Goal: Download file/media

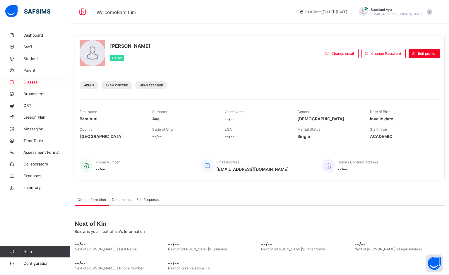
click at [35, 80] on span "Classes" at bounding box center [46, 82] width 47 height 5
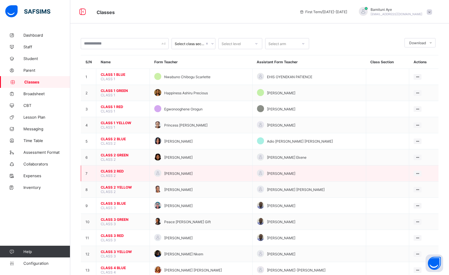
click at [106, 166] on td "CLASS 2 RED CLASS 2" at bounding box center [123, 173] width 54 height 16
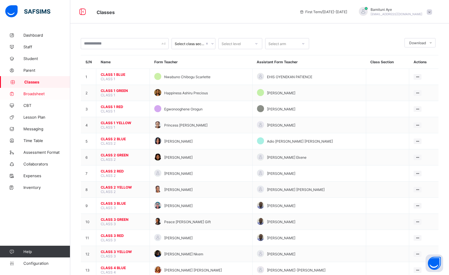
click at [35, 94] on span "Broadsheet" at bounding box center [46, 93] width 47 height 5
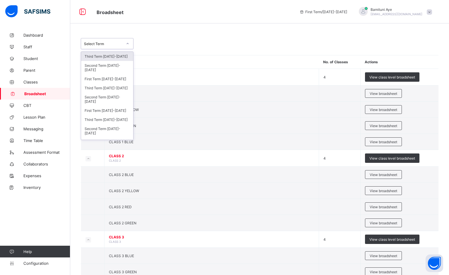
click at [127, 44] on icon at bounding box center [128, 43] width 2 height 1
click at [112, 112] on div "First Term [DATE]-[DATE]" at bounding box center [107, 110] width 52 height 9
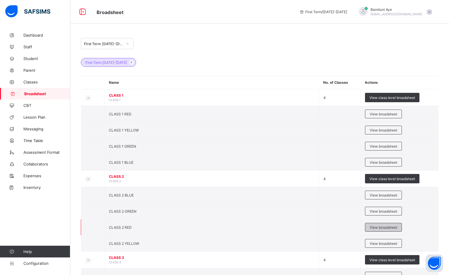
click at [383, 226] on span "View broadsheet" at bounding box center [384, 227] width 28 height 4
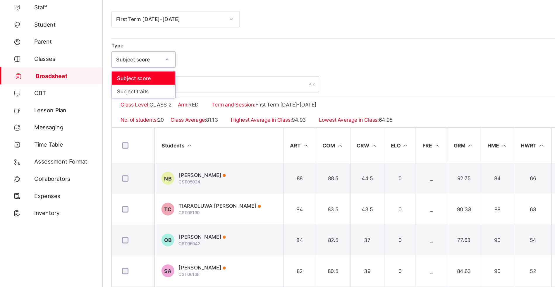
click at [115, 82] on icon at bounding box center [114, 83] width 4 height 6
click at [176, 87] on div "Type Subject score Approval History Approve Results Download Broadsheet PDF Exc…" at bounding box center [312, 82] width 473 height 11
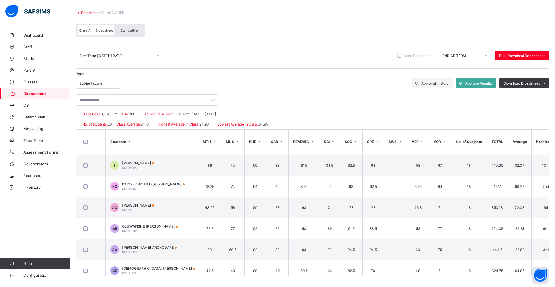
scroll to position [252, 205]
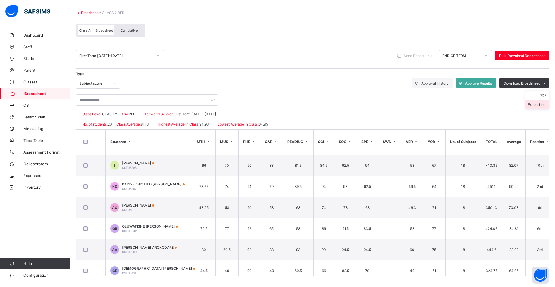
click at [455, 103] on li "Excel sheet" at bounding box center [536, 104] width 23 height 9
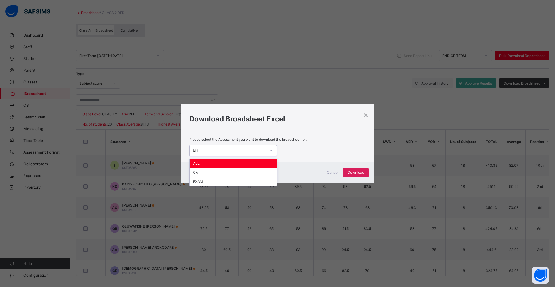
click at [269, 150] on icon at bounding box center [271, 151] width 4 height 6
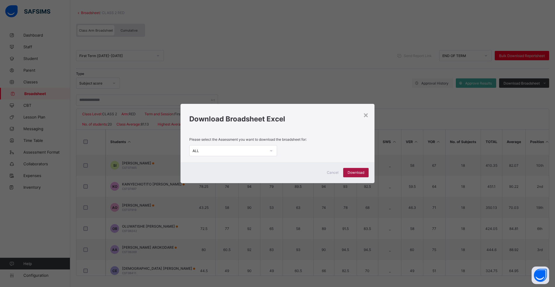
click at [356, 168] on div "Download" at bounding box center [355, 172] width 25 height 9
click at [356, 171] on span "Download" at bounding box center [356, 172] width 17 height 4
